Goal: Task Accomplishment & Management: Use online tool/utility

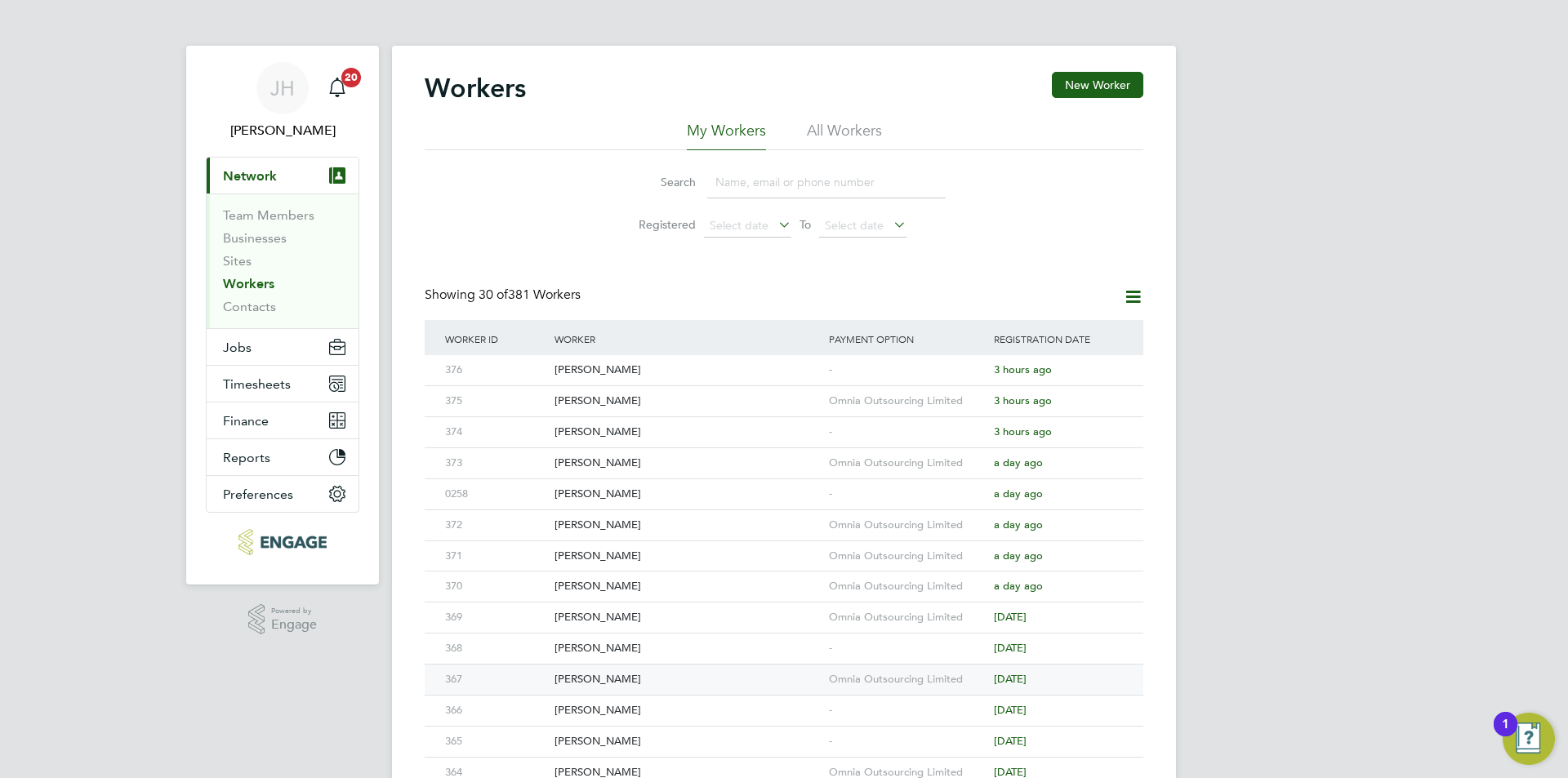
scroll to position [245, 0]
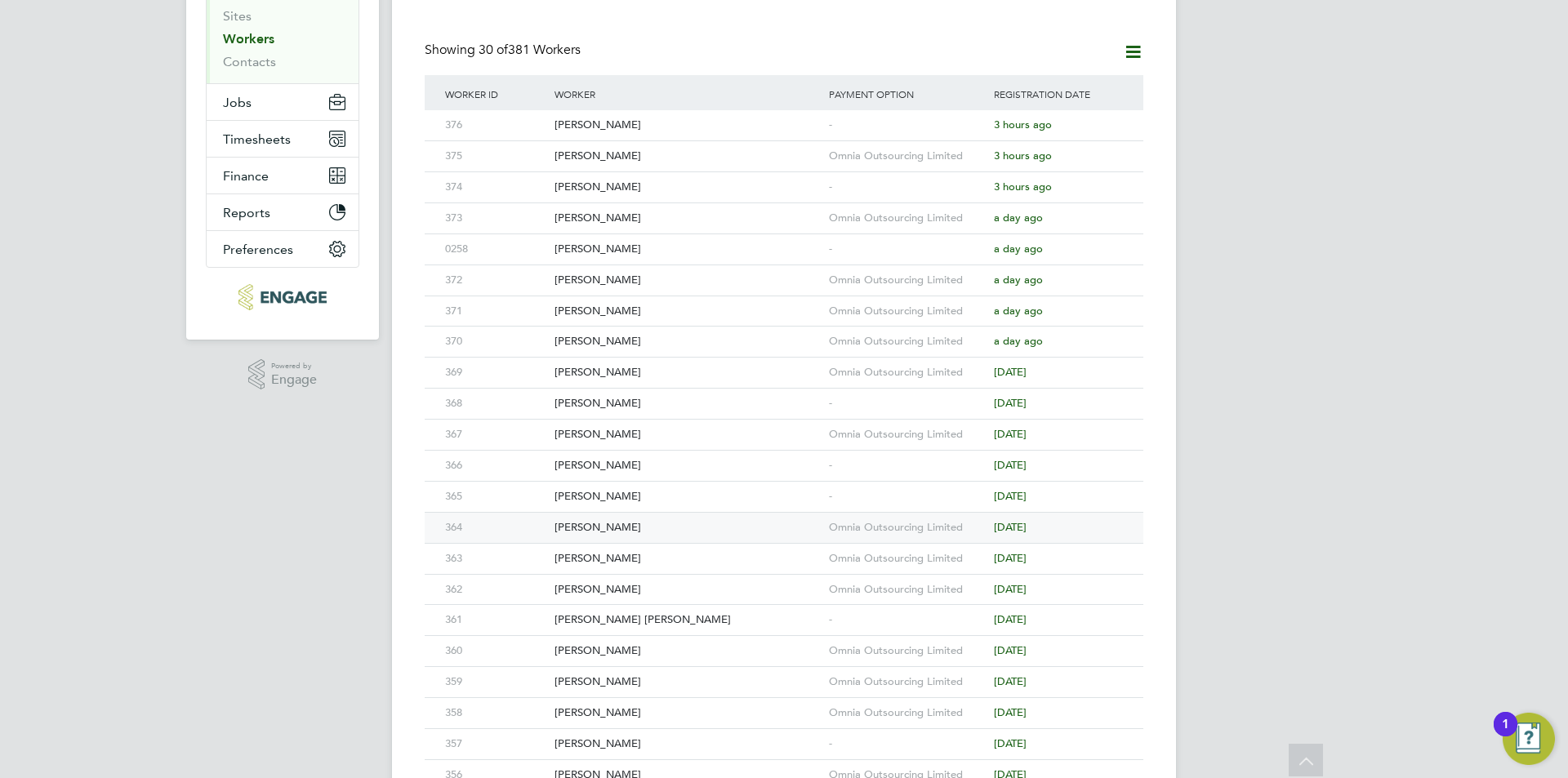
click at [909, 527] on div "Omnia Outsourcing Limited" at bounding box center [906, 528] width 165 height 30
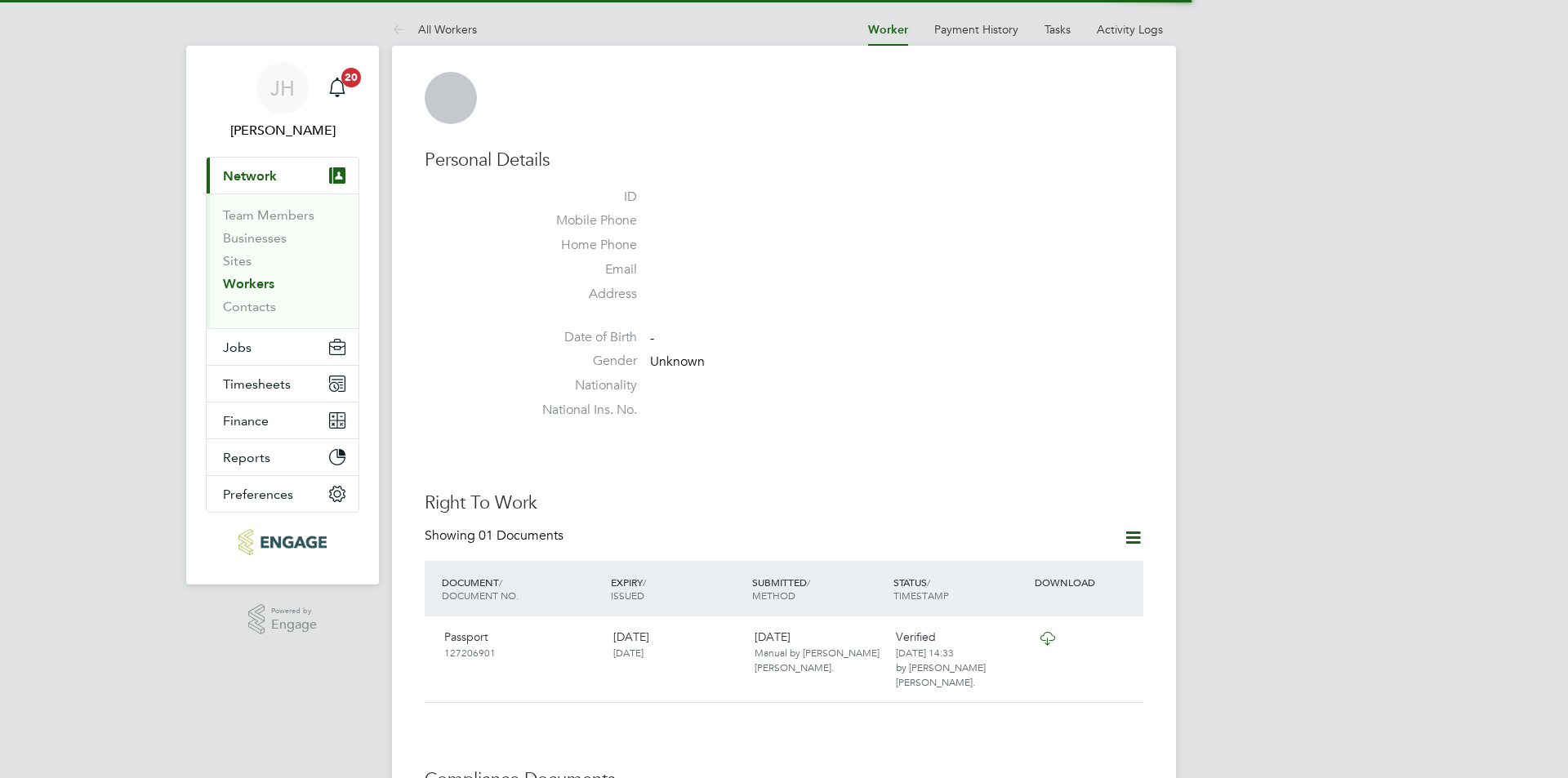
scroll to position [571, 0]
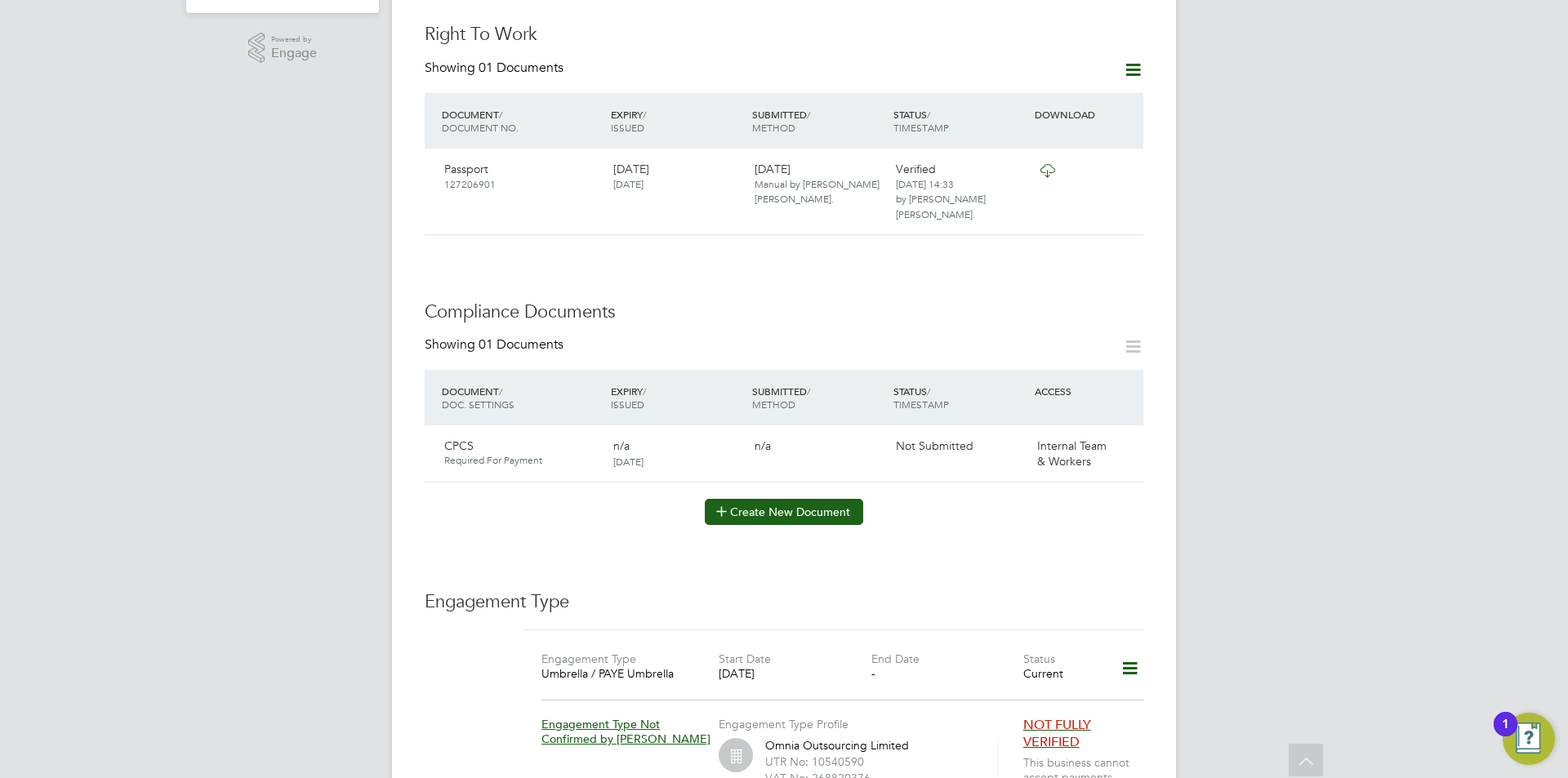
click at [775, 499] on button "Create New Document" at bounding box center [784, 511] width 158 height 26
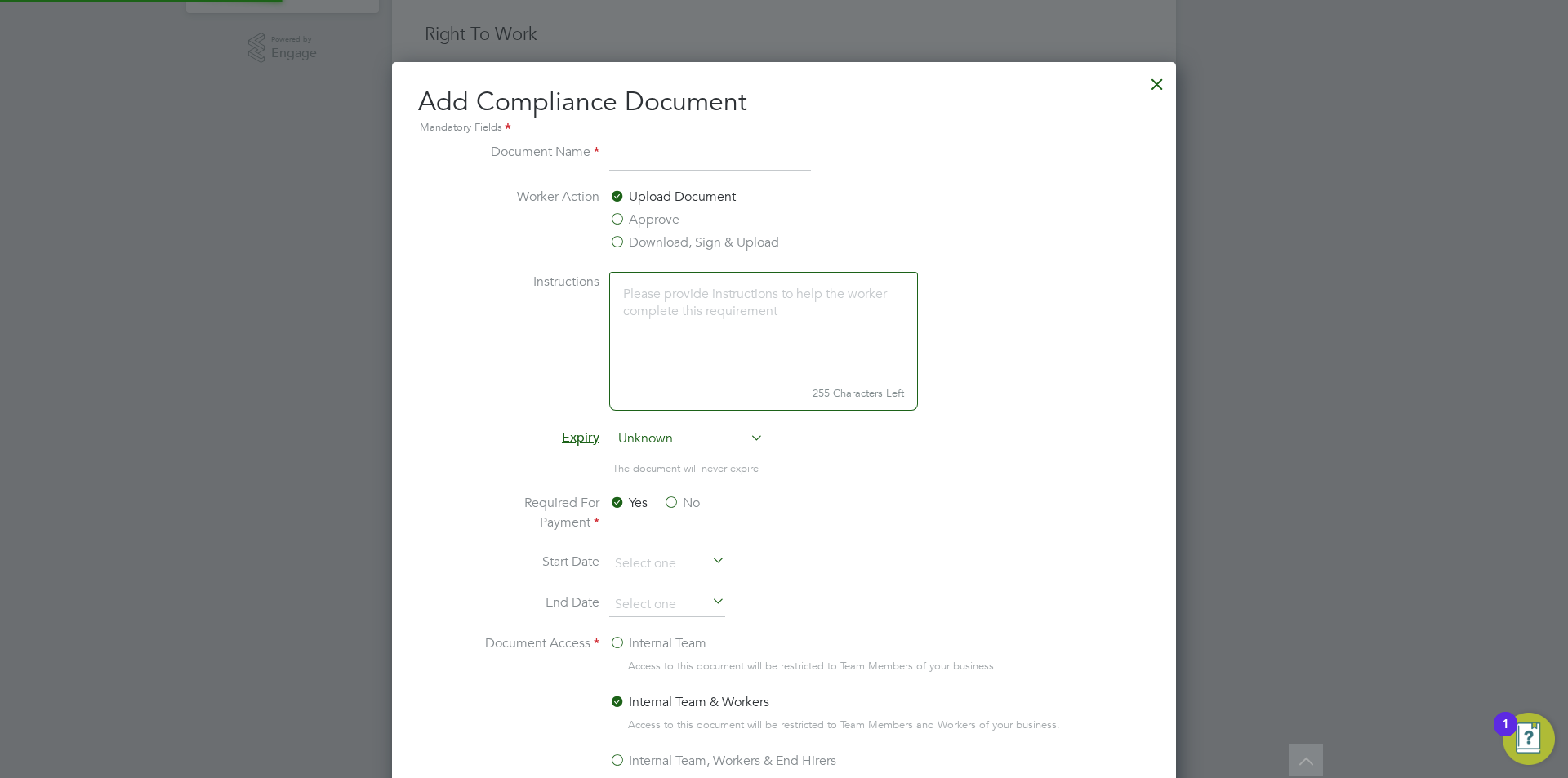
scroll to position [857, 784]
type input "DL"
click at [648, 217] on label "Approve" at bounding box center [643, 220] width 70 height 20
click at [0, 0] on input "Approve" at bounding box center [0, 0] width 0 height 0
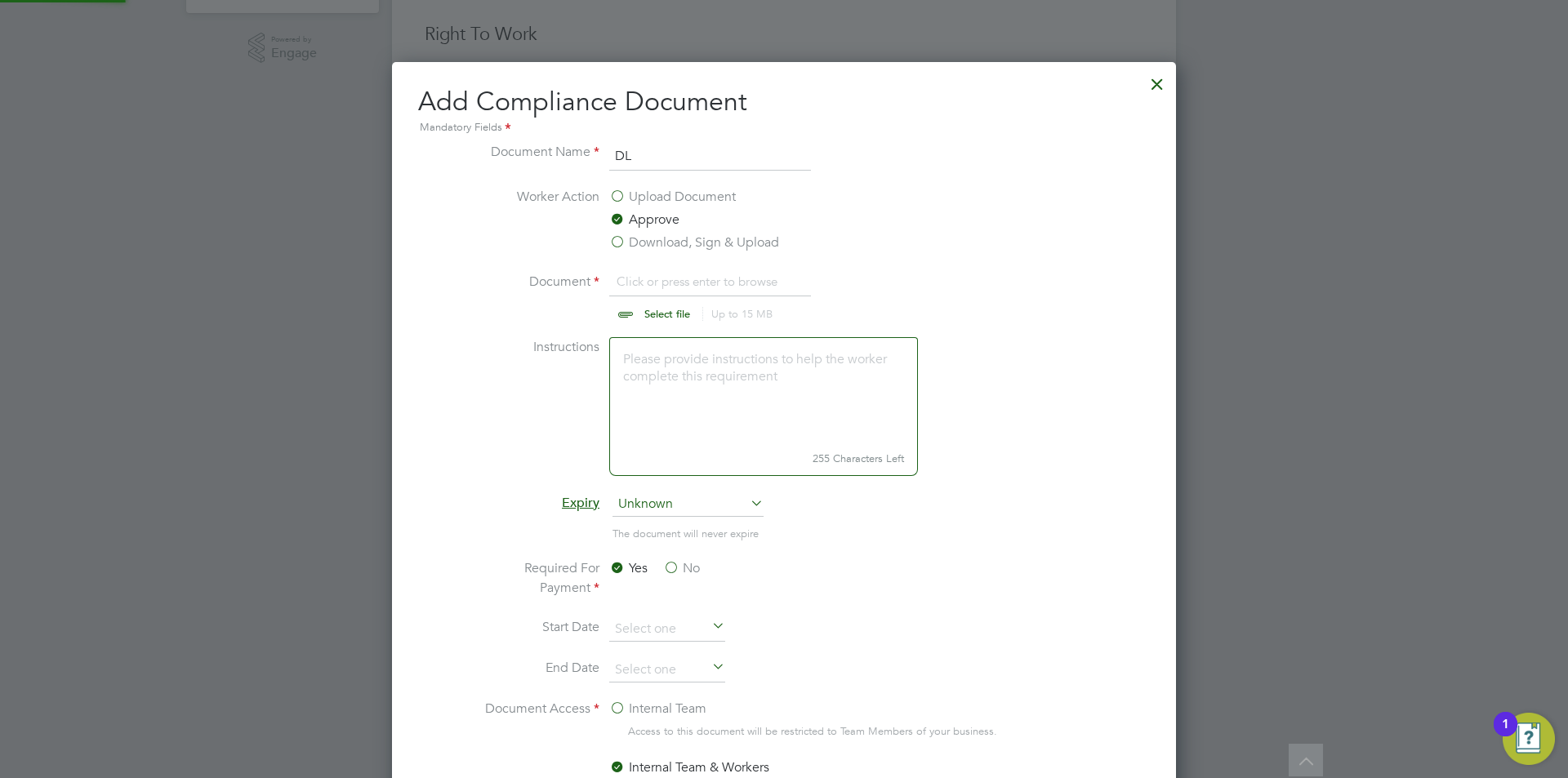
scroll to position [25, 203]
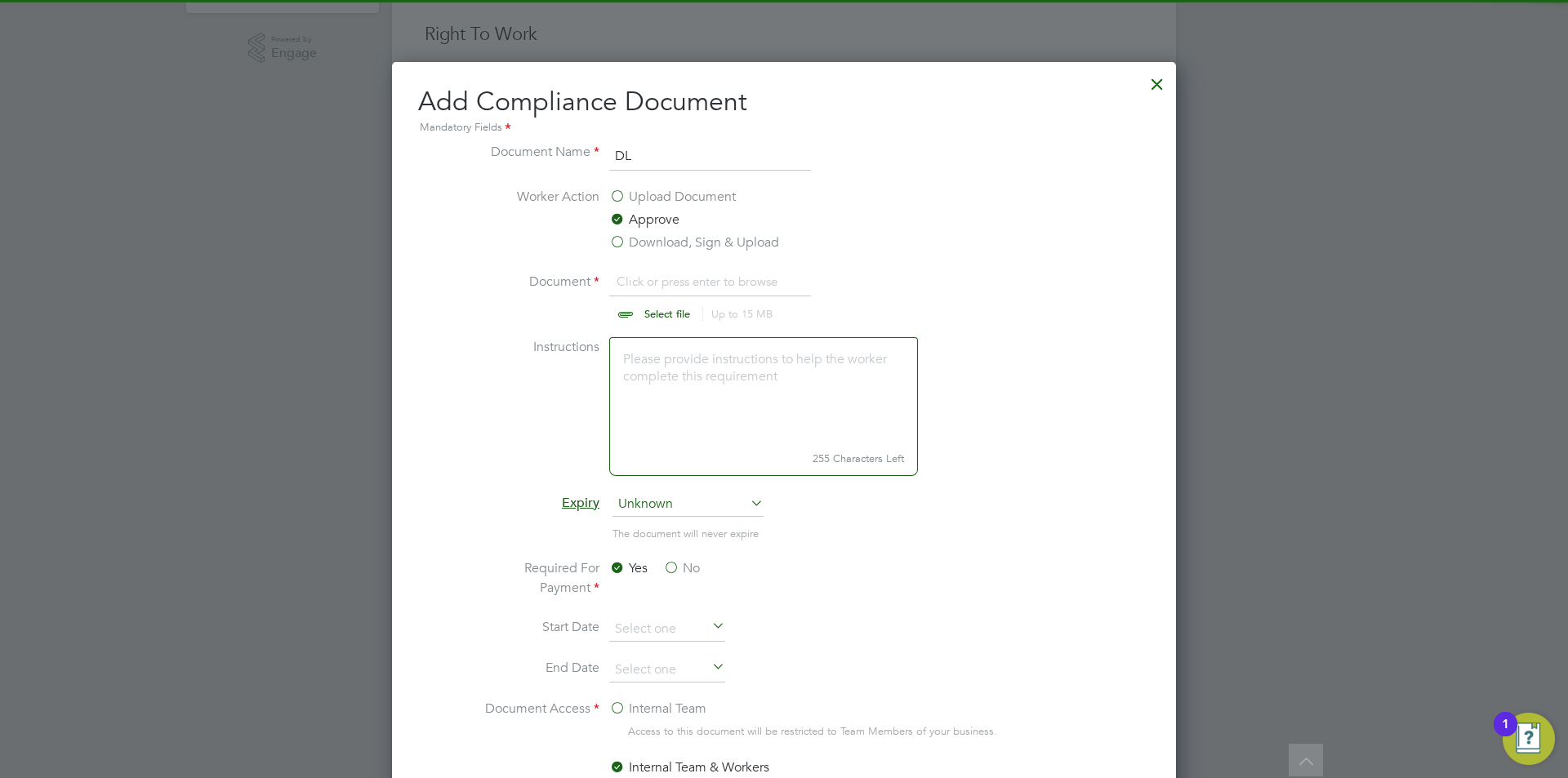
click at [688, 282] on input "file" at bounding box center [683, 297] width 257 height 49
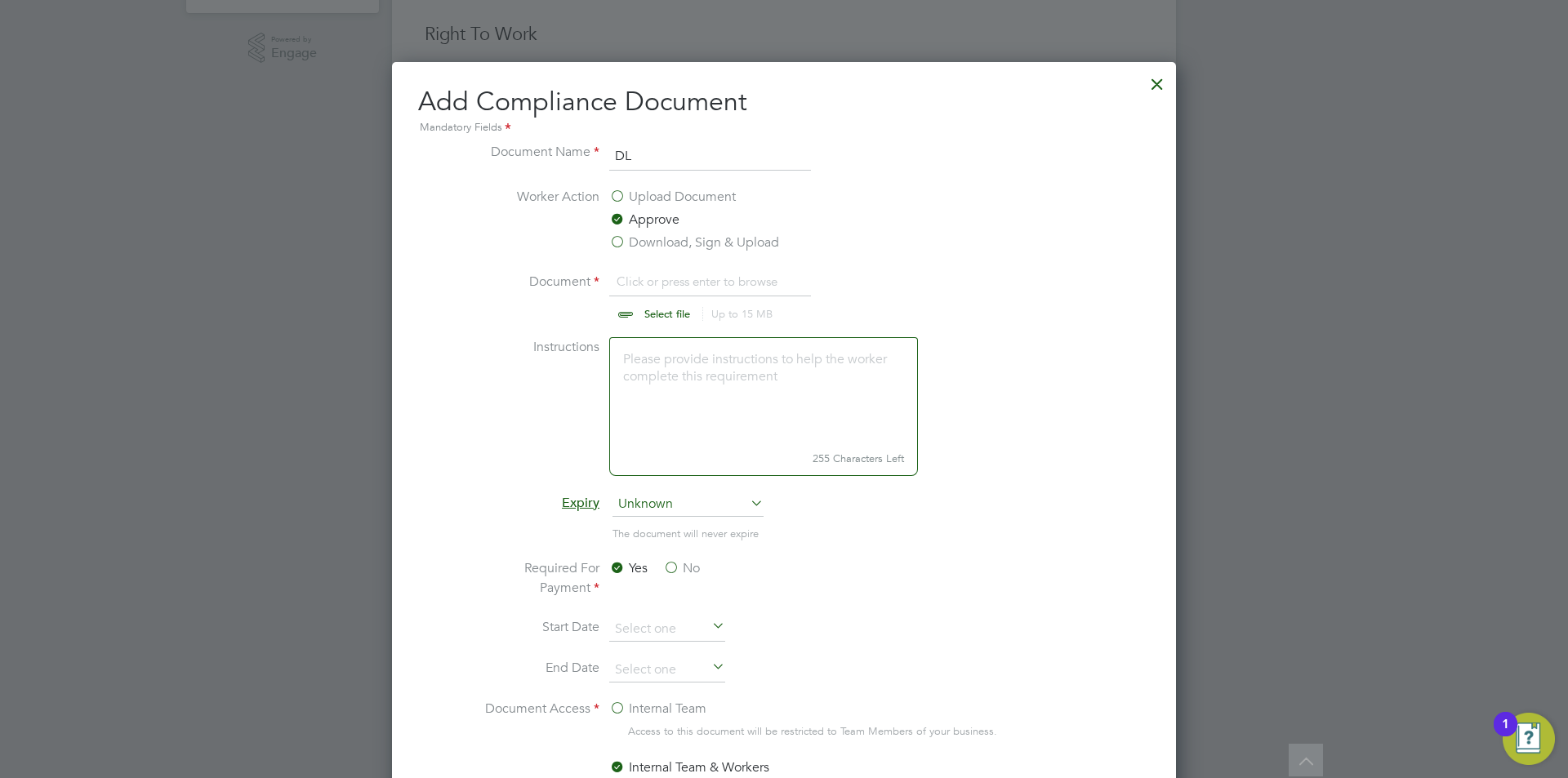
type input "C:\fakepath\DL.jpeg"
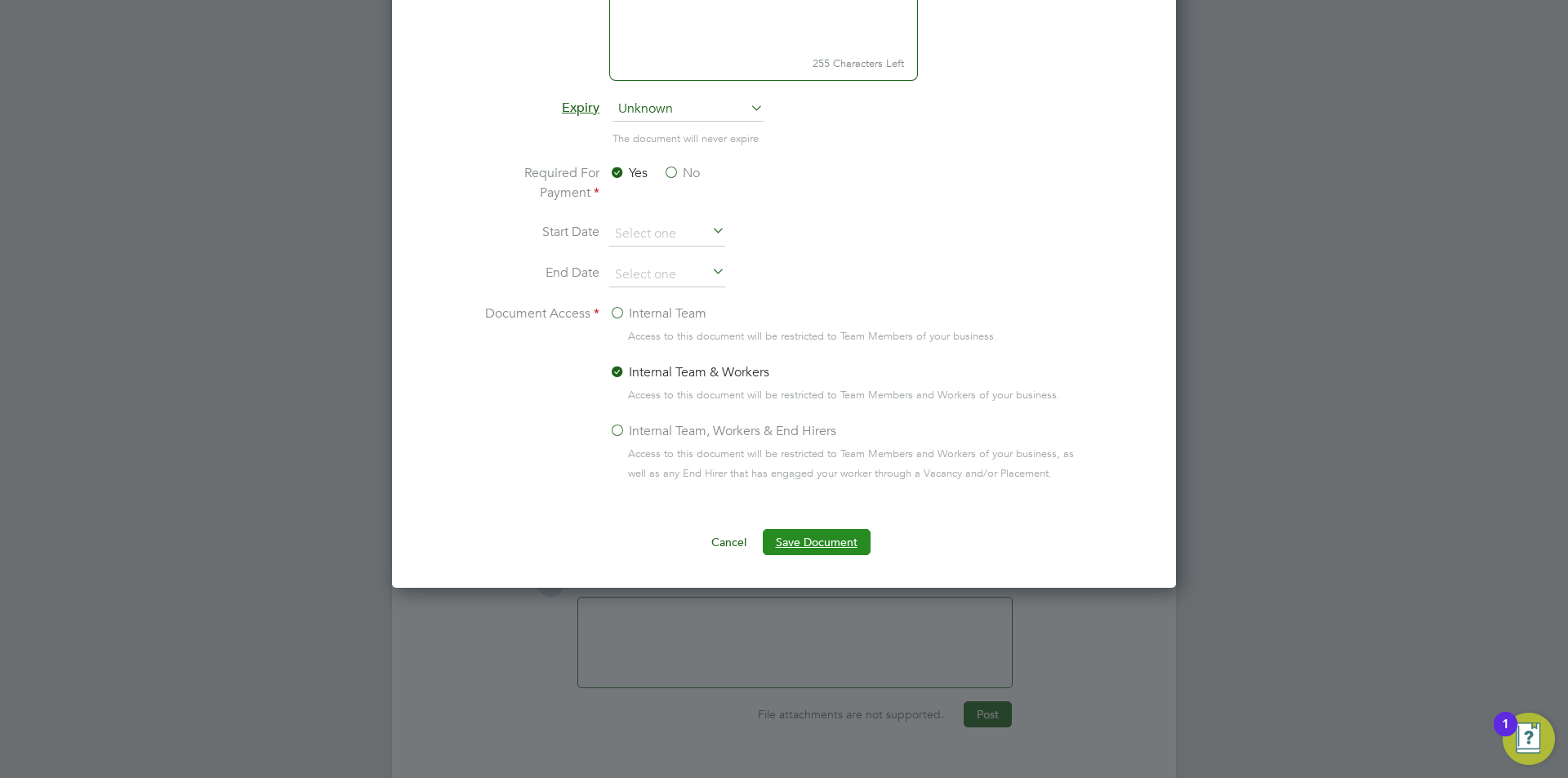
click at [835, 543] on button "Save Document" at bounding box center [816, 541] width 107 height 26
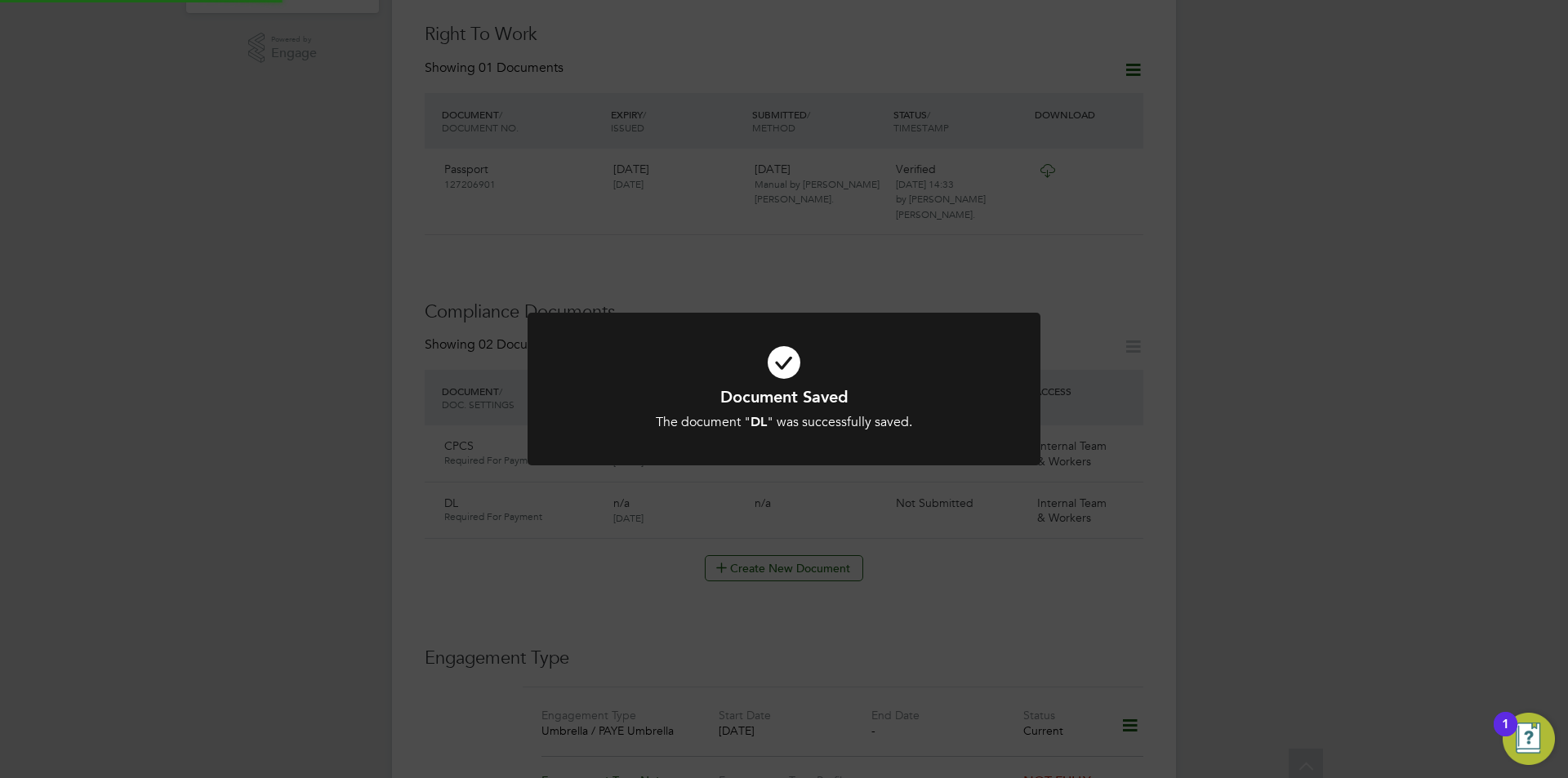
click at [1298, 481] on div "Document Saved The document " DL " was successfully saved. Cancel Okay" at bounding box center [784, 389] width 1568 height 778
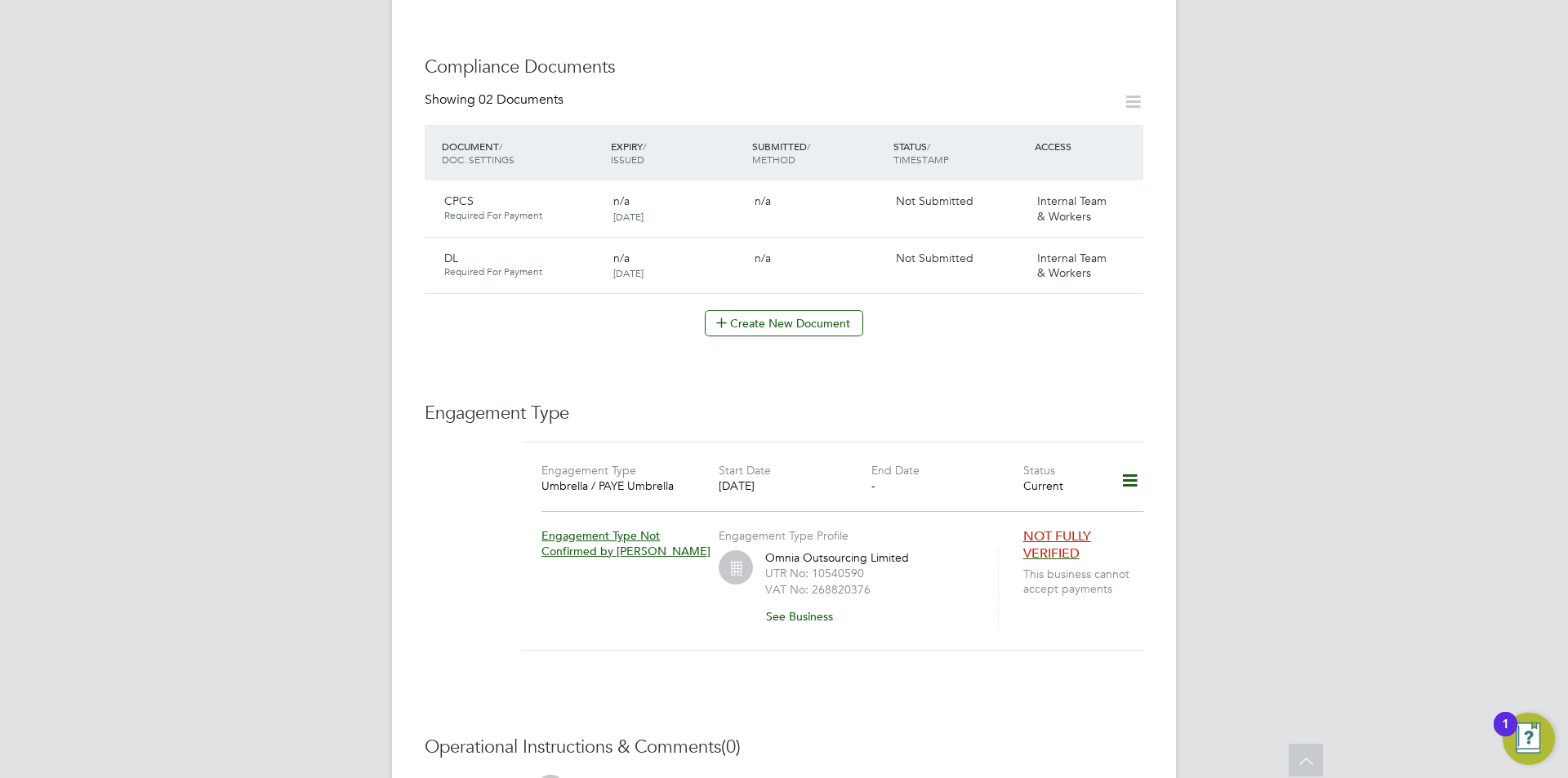
scroll to position [898, 0]
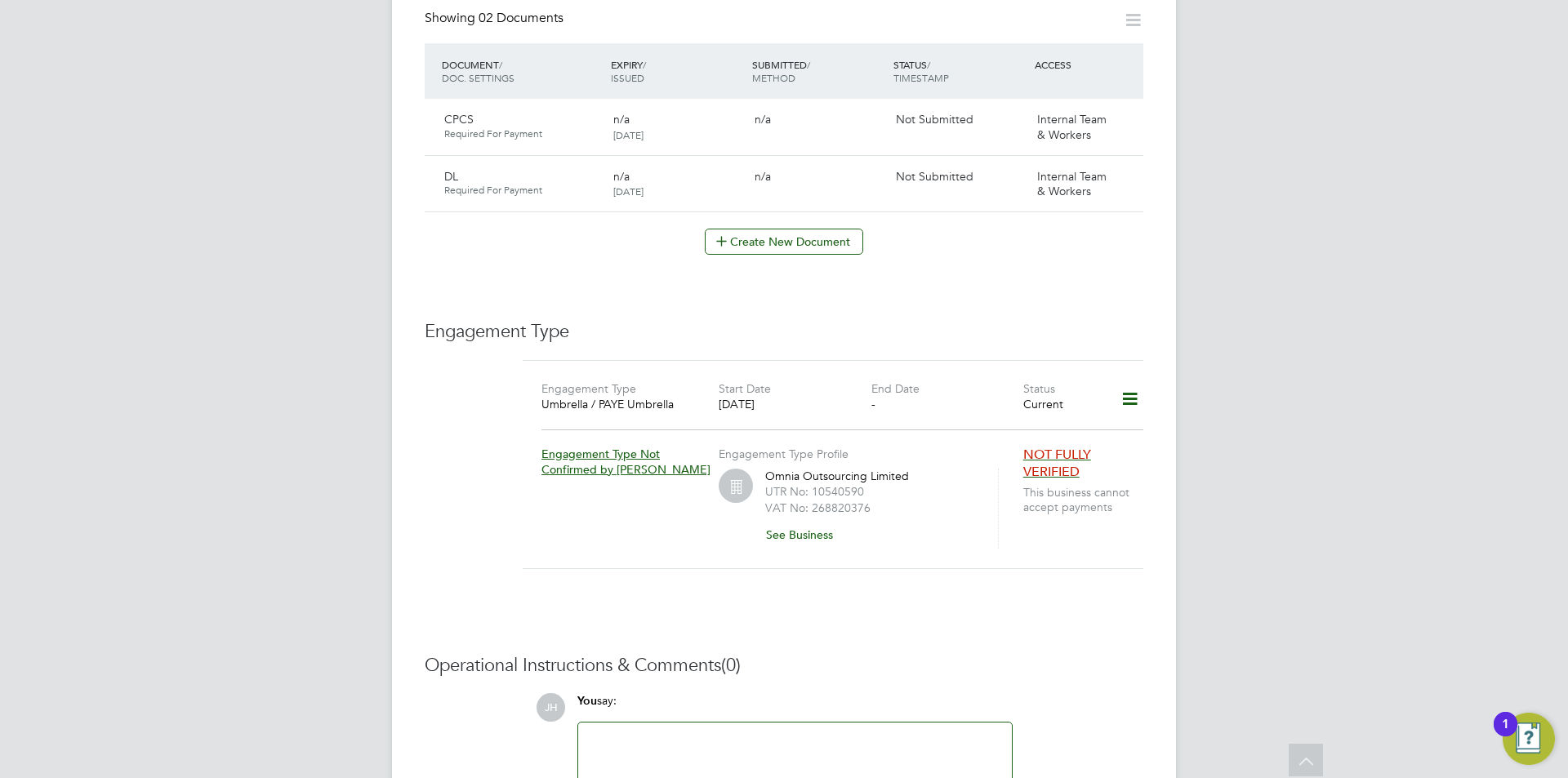
click at [780, 733] on div at bounding box center [794, 767] width 414 height 70
click at [872, 733] on div at bounding box center [794, 767] width 414 height 70
click at [825, 733] on div "Next of KIn:" at bounding box center [794, 767] width 414 height 70
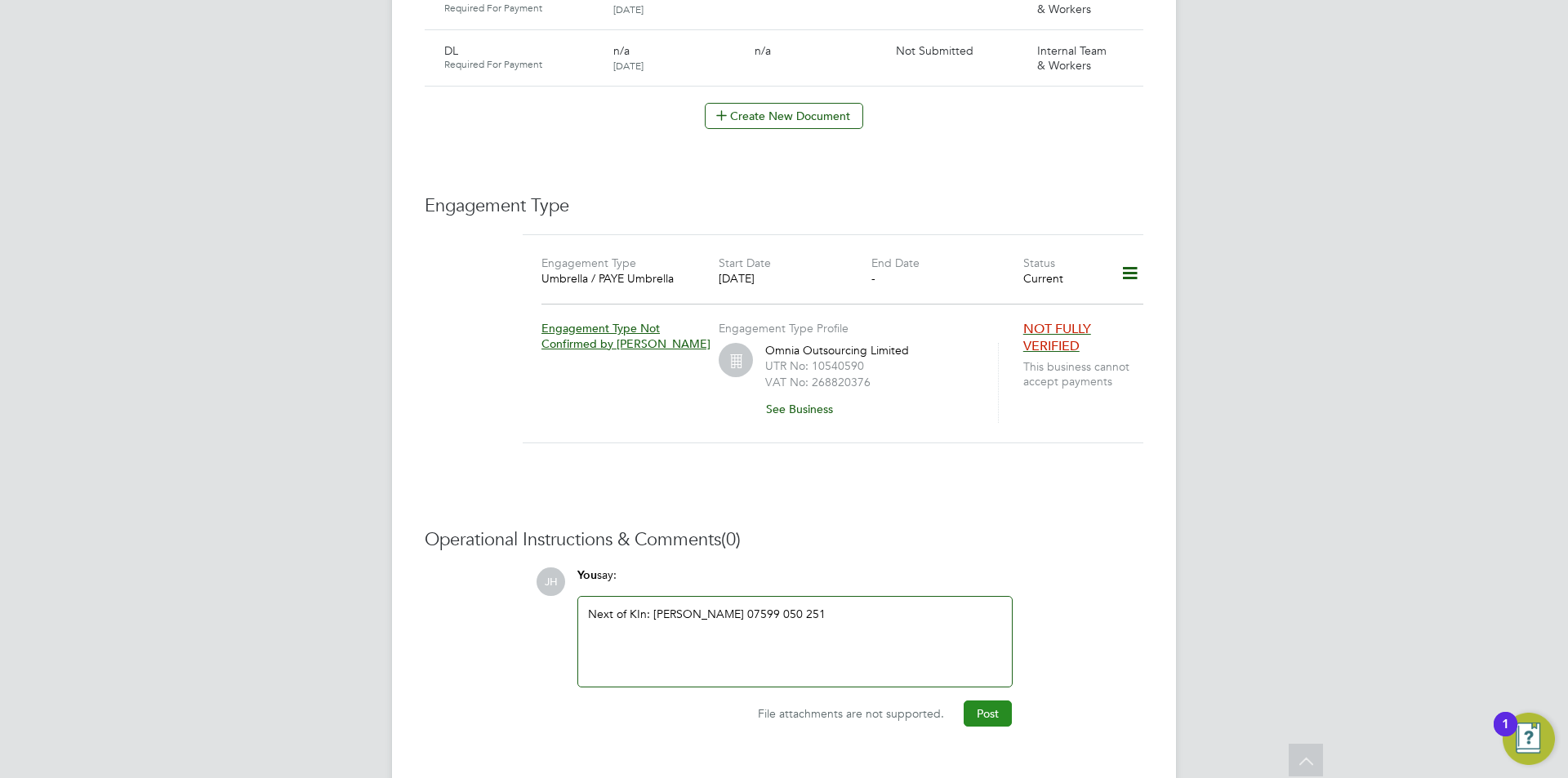
click at [993, 701] on button "Post" at bounding box center [987, 713] width 48 height 26
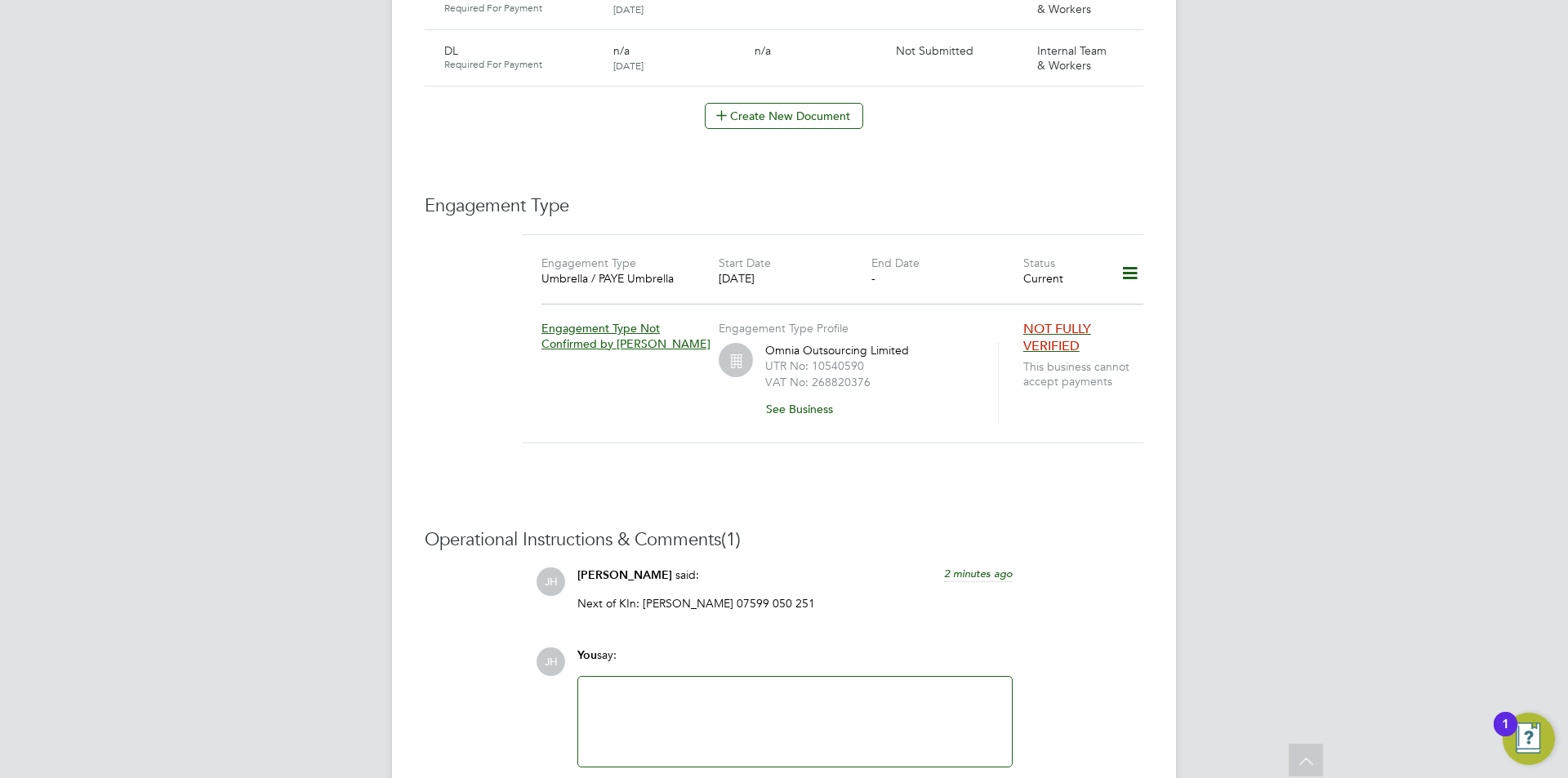
click at [784, 596] on p "Next of KIn: Linda Groves 07599 050 251" at bounding box center [794, 603] width 435 height 15
drag, startPoint x: 786, startPoint y: 571, endPoint x: 642, endPoint y: 572, distance: 144.0
click at [642, 596] on p "Next of KIn: Linda Groves 07599 050 251" at bounding box center [794, 603] width 435 height 15
copy p "Linda Groves 07599 050 251"
click at [1012, 425] on div "Engagement Type Umbrella / PAYE Umbrella Start Date 27 Aug 2025 End Date - Stat…" at bounding box center [833, 349] width 621 height 228
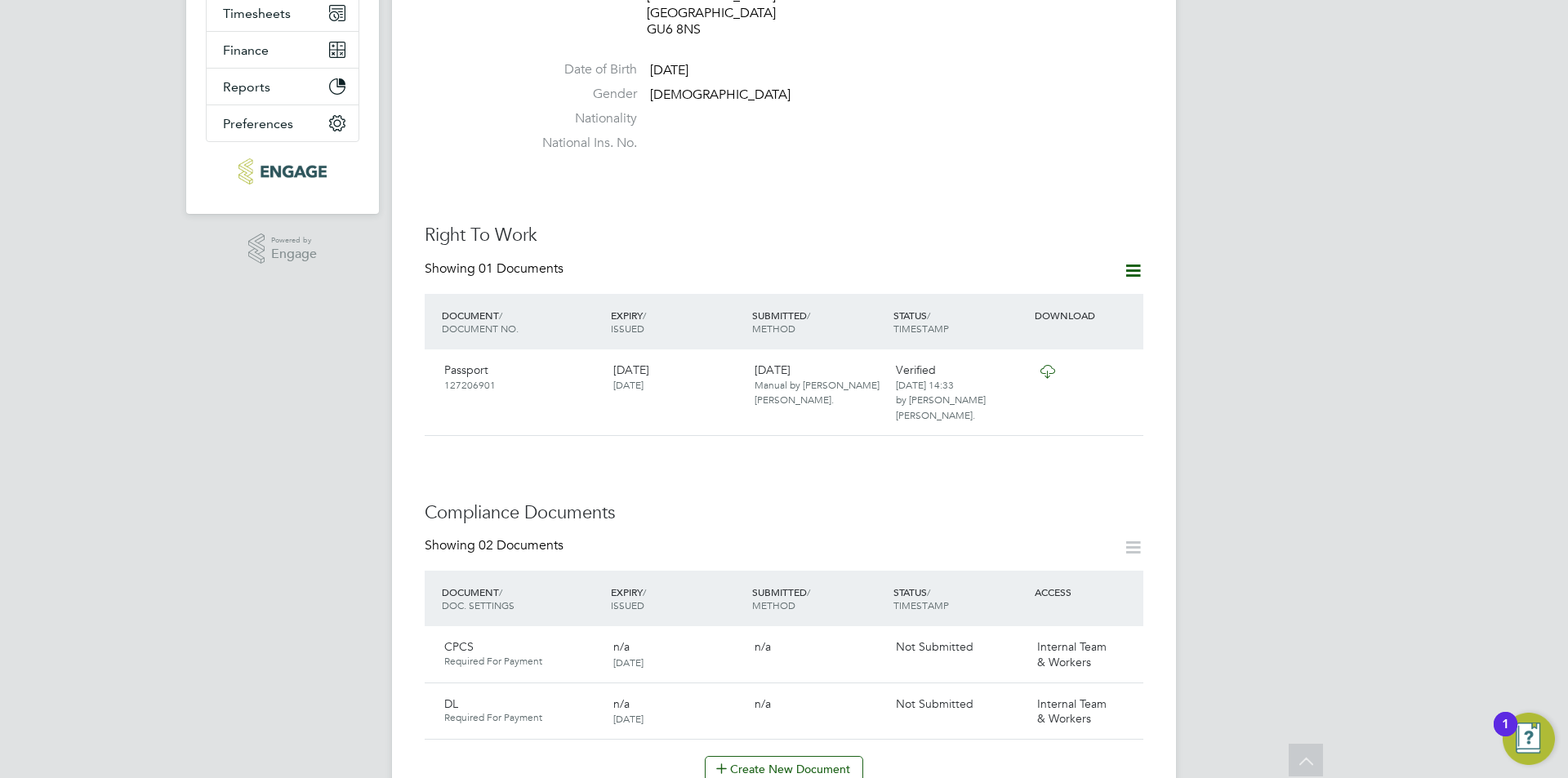
scroll to position [0, 0]
